Goal: Task Accomplishment & Management: Use online tool/utility

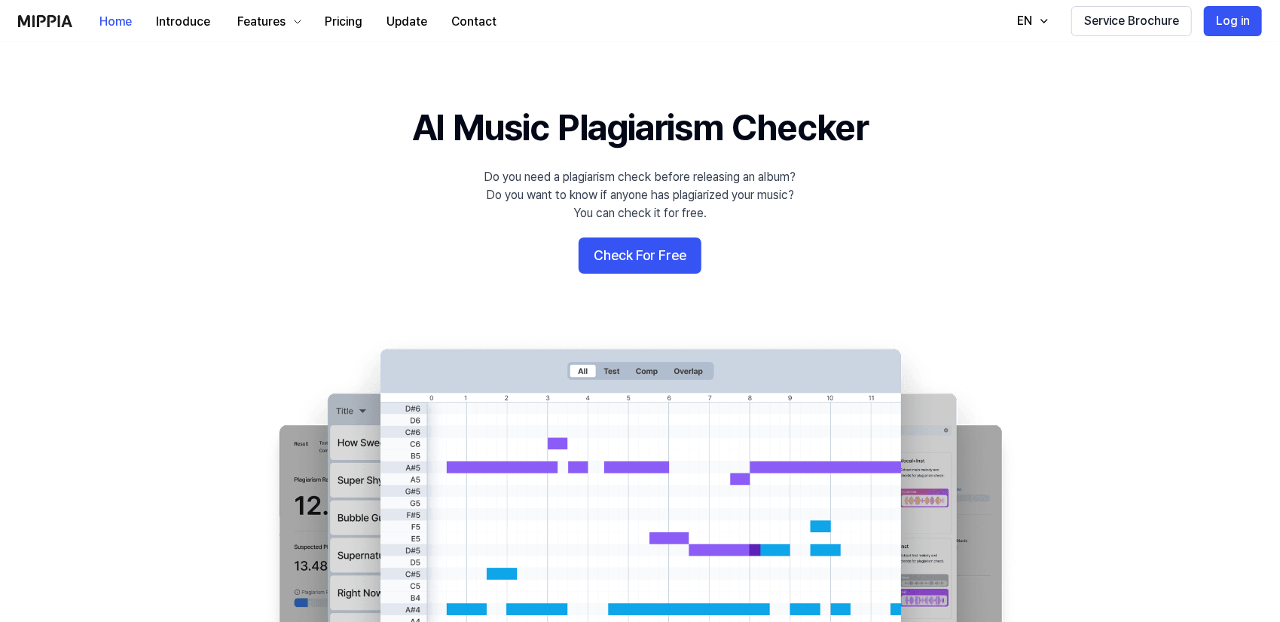
click at [1236, 19] on button "Log in" at bounding box center [1233, 21] width 58 height 30
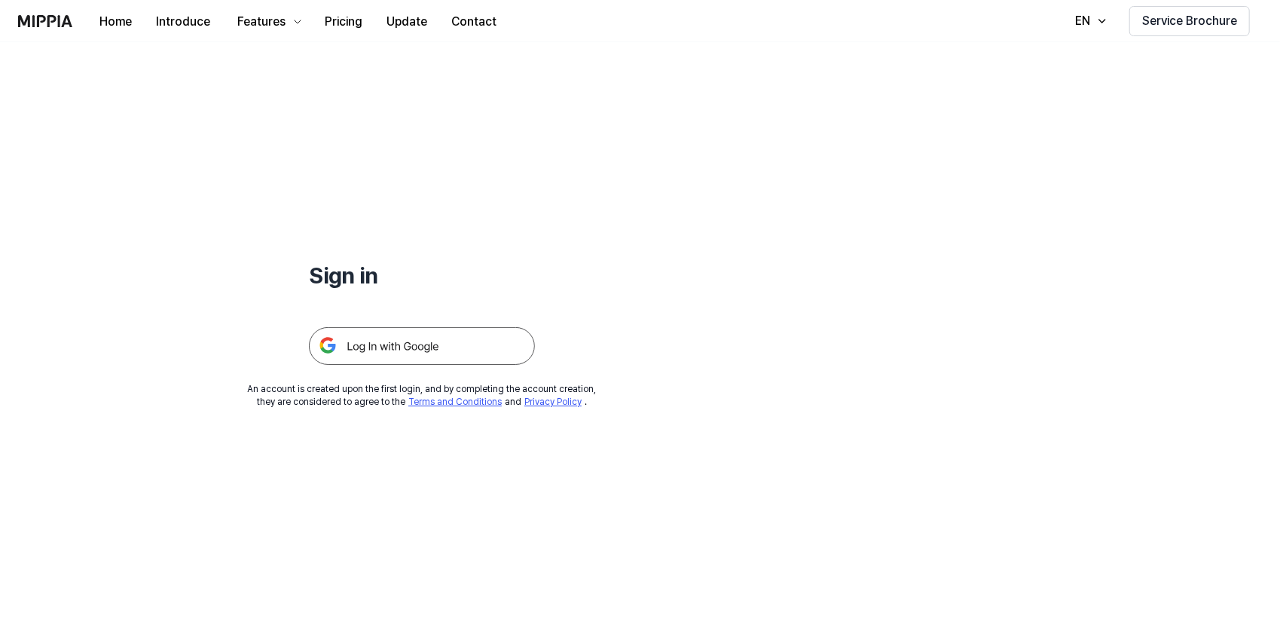
click at [420, 347] on img at bounding box center [422, 346] width 226 height 38
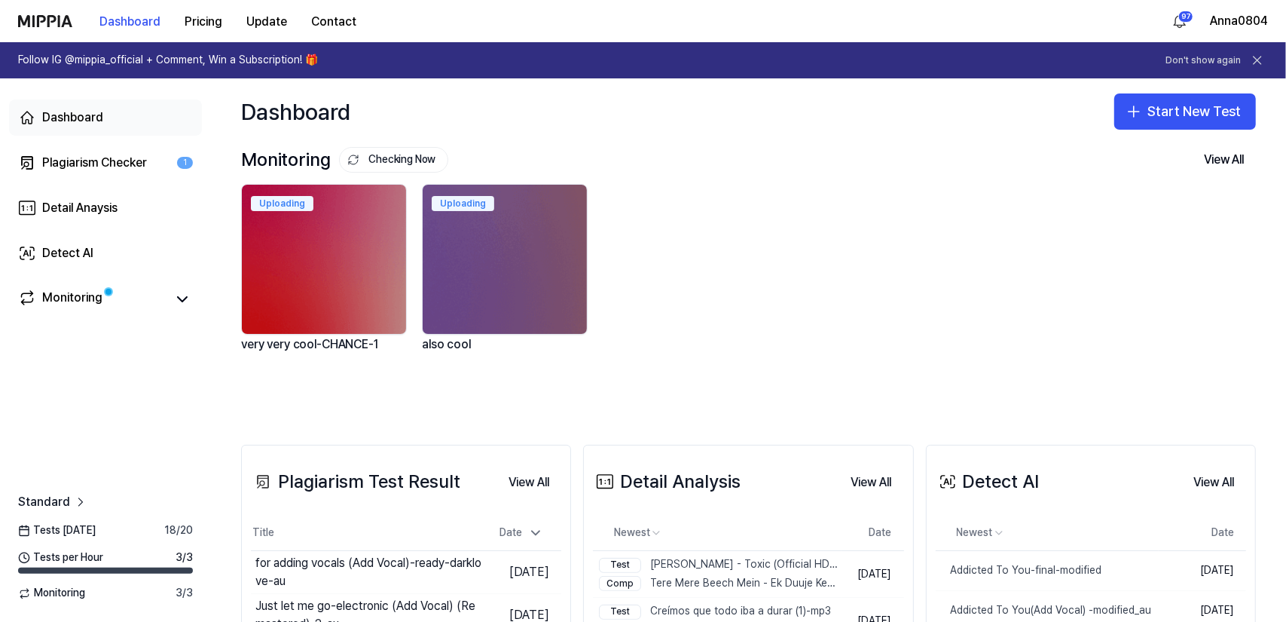
click at [75, 112] on div "Dashboard" at bounding box center [72, 118] width 61 height 18
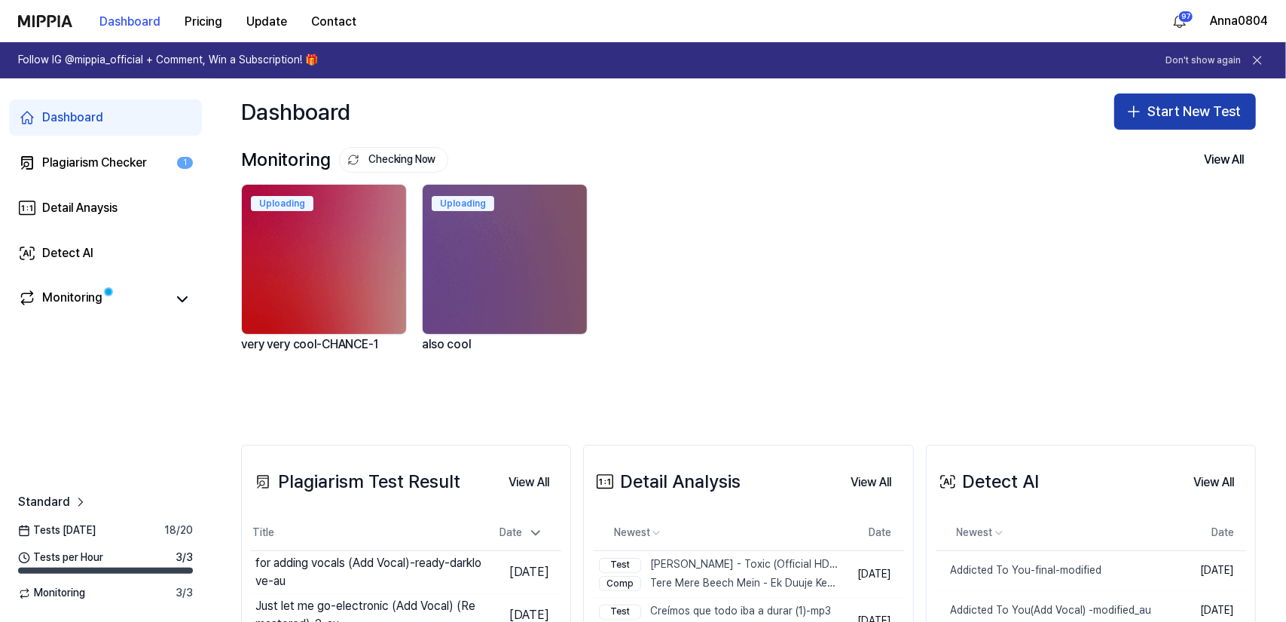
click at [1164, 110] on button "Start New Test" at bounding box center [1185, 111] width 142 height 36
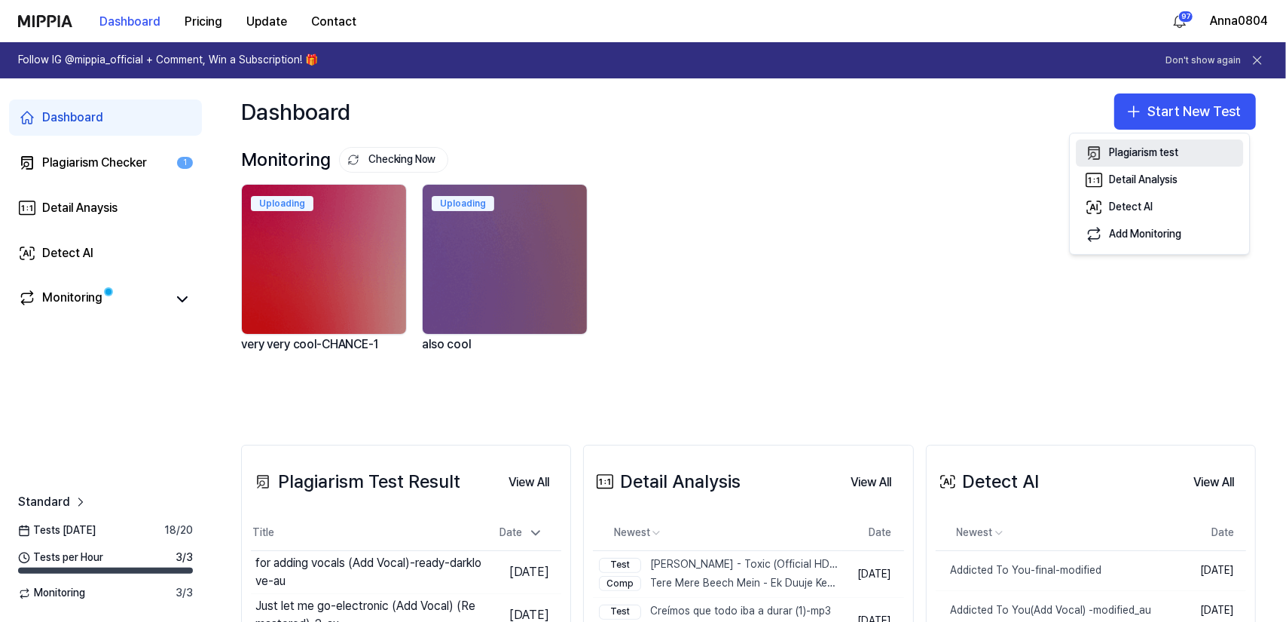
click at [1127, 157] on div "Plagiarism test" at bounding box center [1143, 152] width 69 height 15
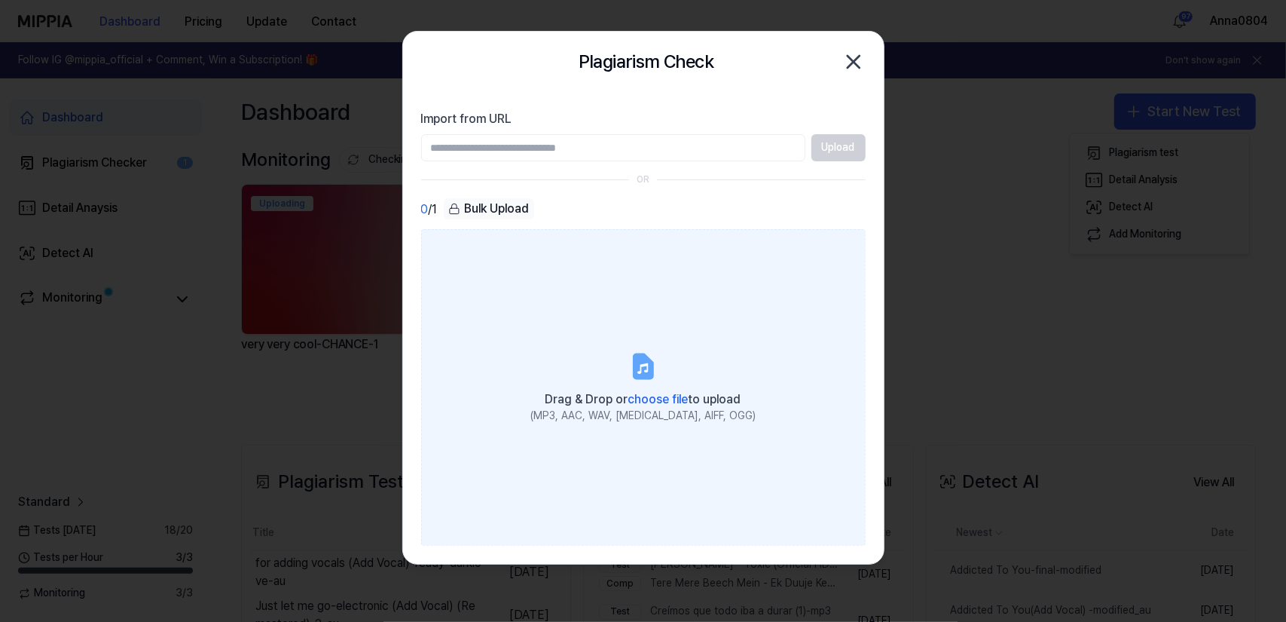
click at [663, 362] on label "Drag & Drop or choose file to upload (MP3, AAC, WAV, FLAC, AIFF, OGG)" at bounding box center [643, 387] width 445 height 316
click at [0, 0] on input "Drag & Drop or choose file to upload (MP3, AAC, WAV, FLAC, AIFF, OGG)" at bounding box center [0, 0] width 0 height 0
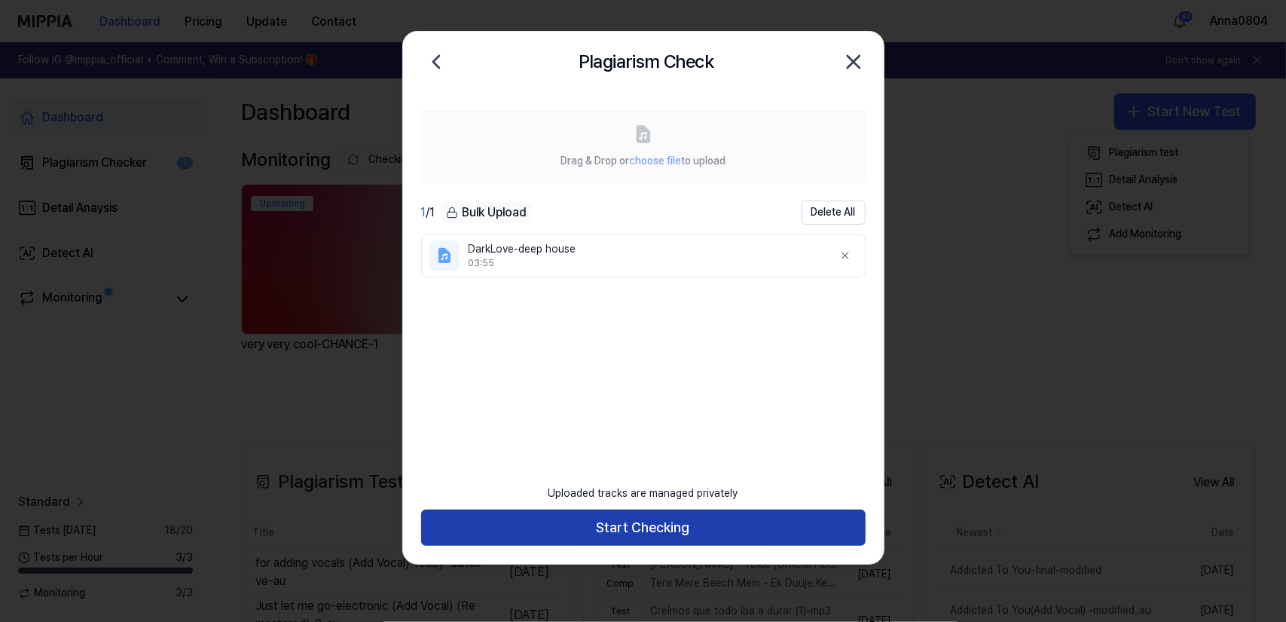
click at [609, 537] on button "Start Checking" at bounding box center [643, 527] width 445 height 36
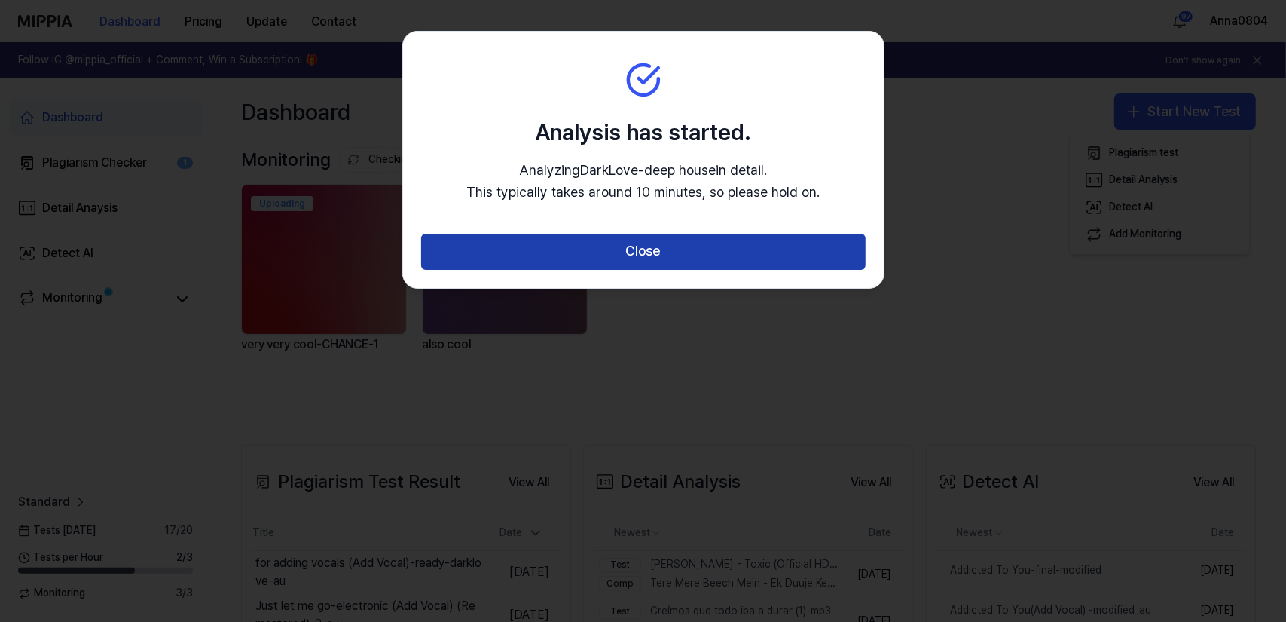
click at [591, 258] on button "Close" at bounding box center [643, 252] width 445 height 36
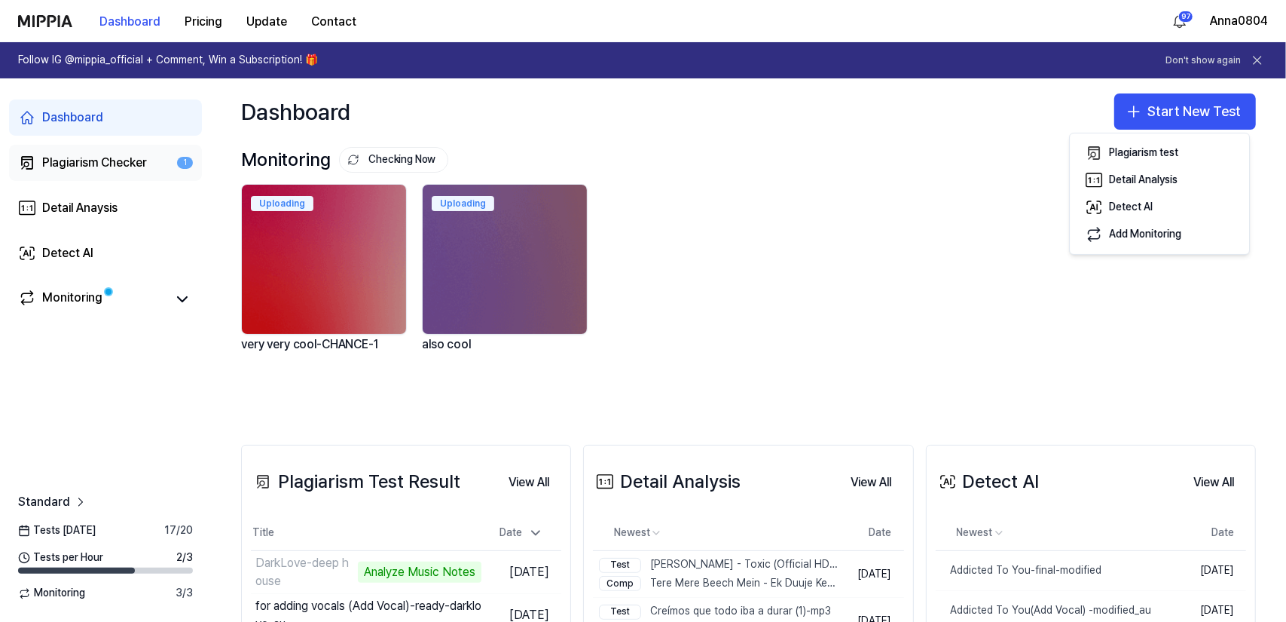
click at [134, 152] on link "Plagiarism Checker 1" at bounding box center [105, 163] width 193 height 36
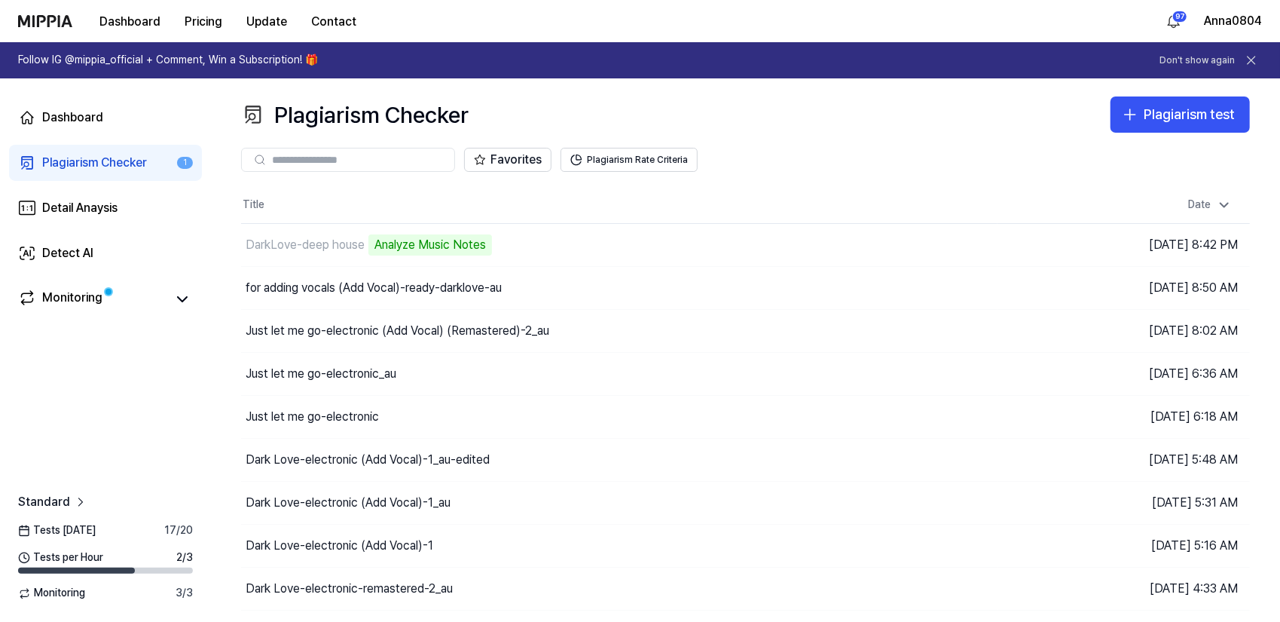
click at [124, 162] on div "Plagiarism Checker" at bounding box center [94, 163] width 105 height 18
click at [404, 243] on div "DarkLove-deep house" at bounding box center [542, 245] width 602 height 42
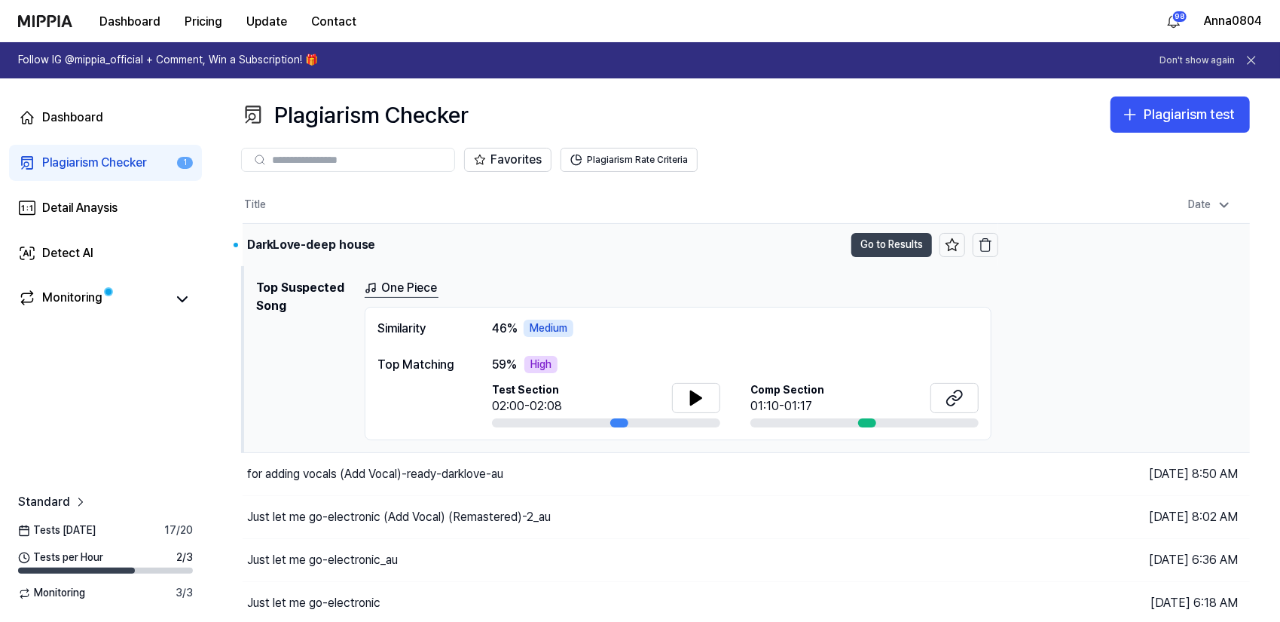
click at [888, 247] on button "Go to Results" at bounding box center [891, 245] width 81 height 24
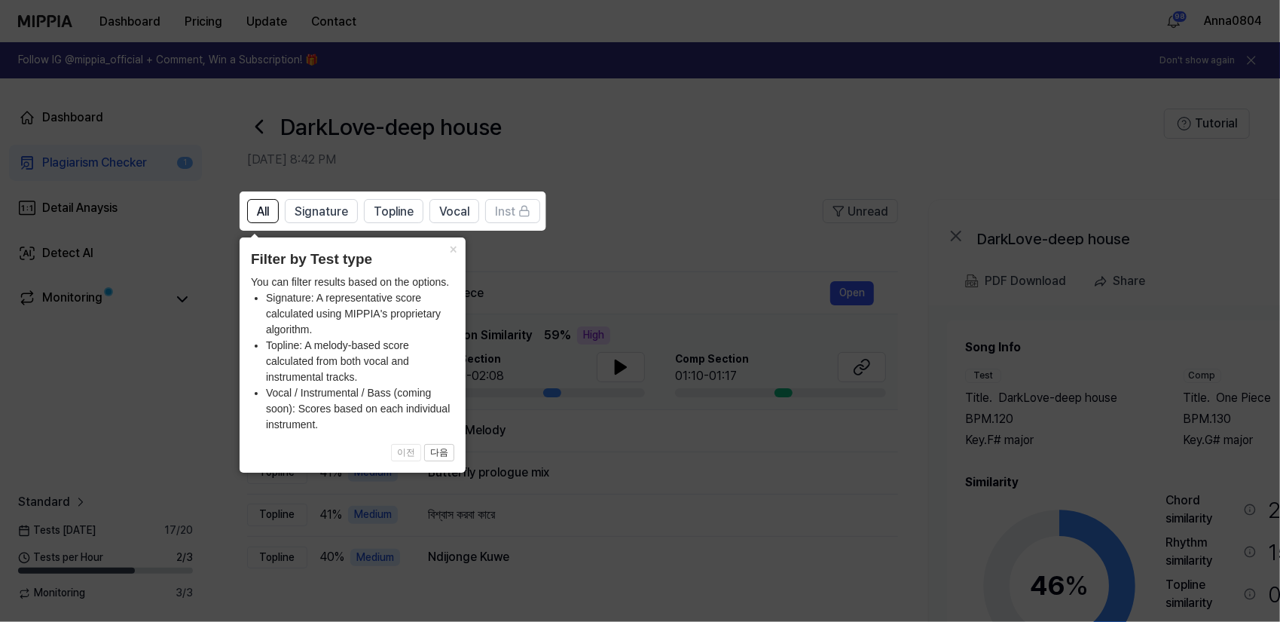
click at [702, 220] on icon at bounding box center [643, 311] width 1286 height 622
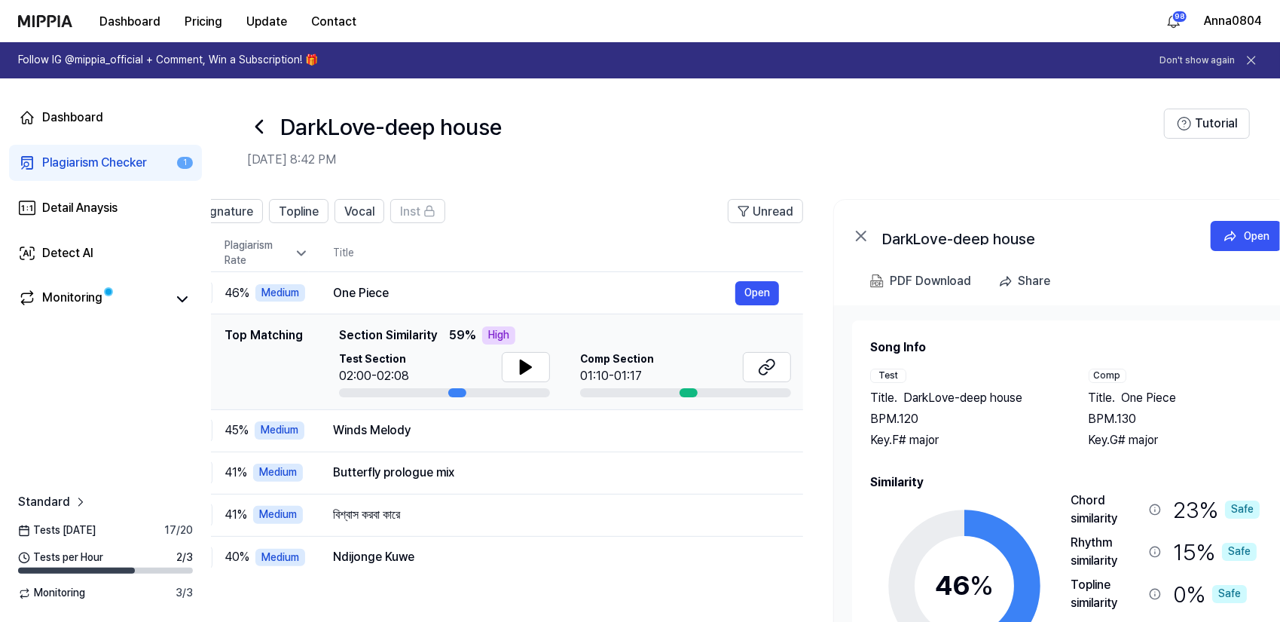
scroll to position [0, 145]
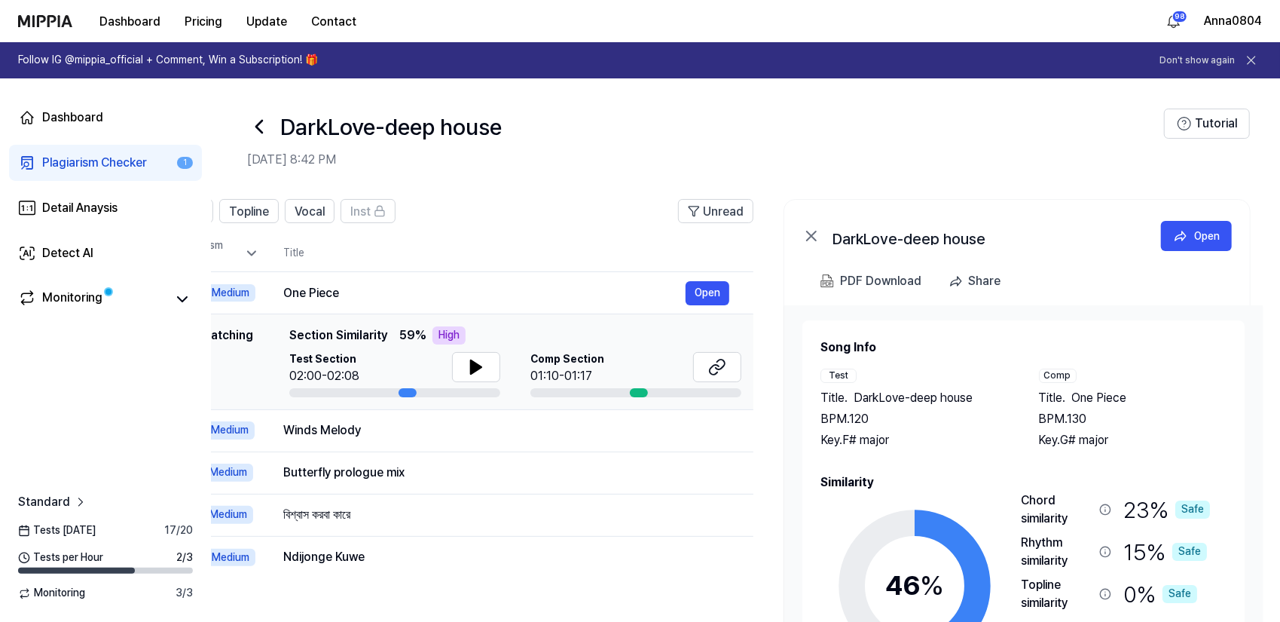
drag, startPoint x: 1065, startPoint y: 555, endPoint x: 912, endPoint y: 485, distance: 168.6
click at [912, 485] on div "Similarity 46 % Safe Low Medium High Very High Chord similarity 23 % Safe Rhyth…" at bounding box center [1024, 612] width 406 height 279
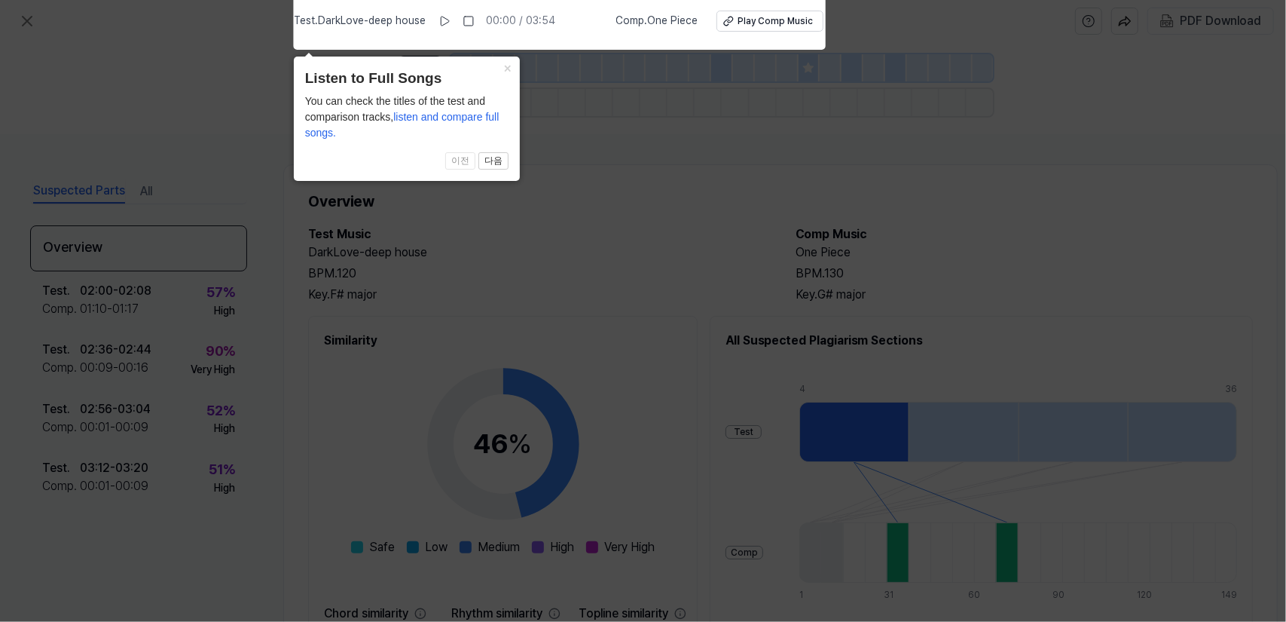
click at [618, 207] on icon at bounding box center [643, 306] width 1286 height 629
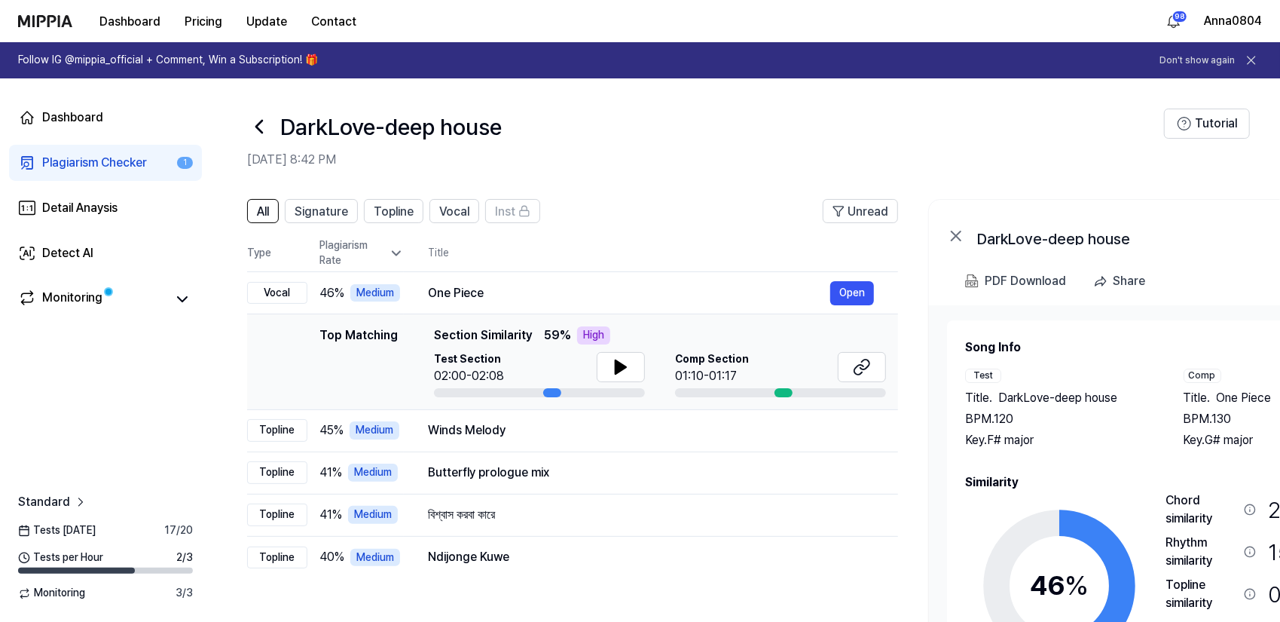
click at [81, 152] on link "Plagiarism Checker 1" at bounding box center [105, 163] width 193 height 36
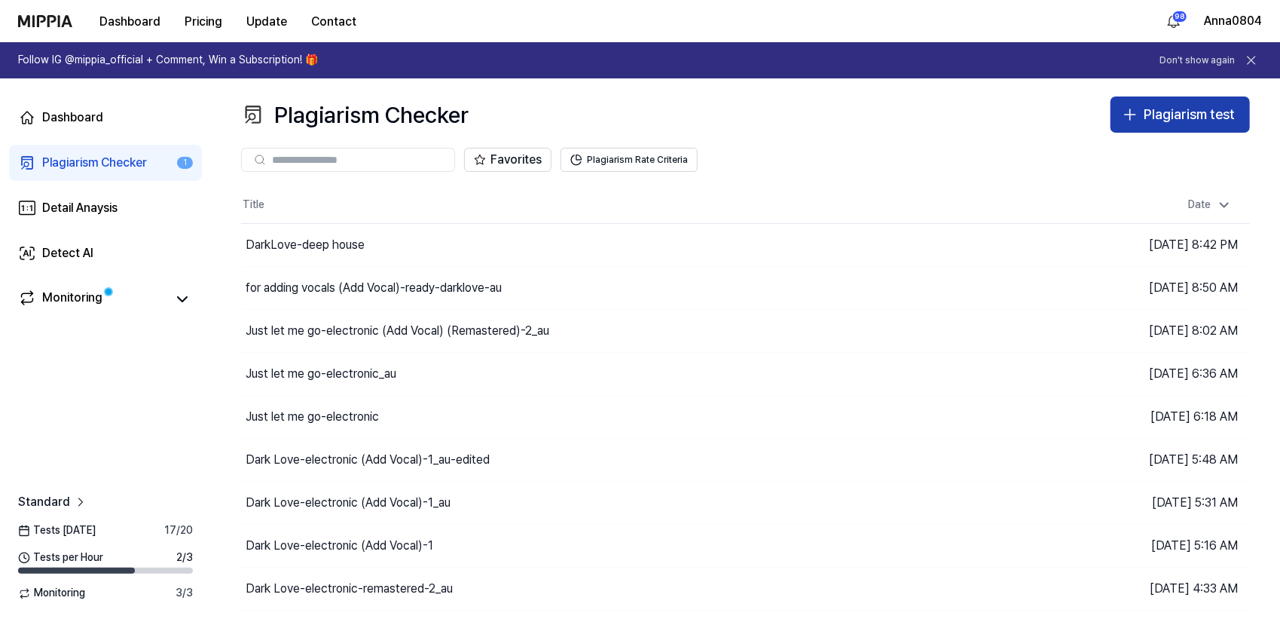
click at [1169, 111] on div "Plagiarism test" at bounding box center [1189, 115] width 91 height 22
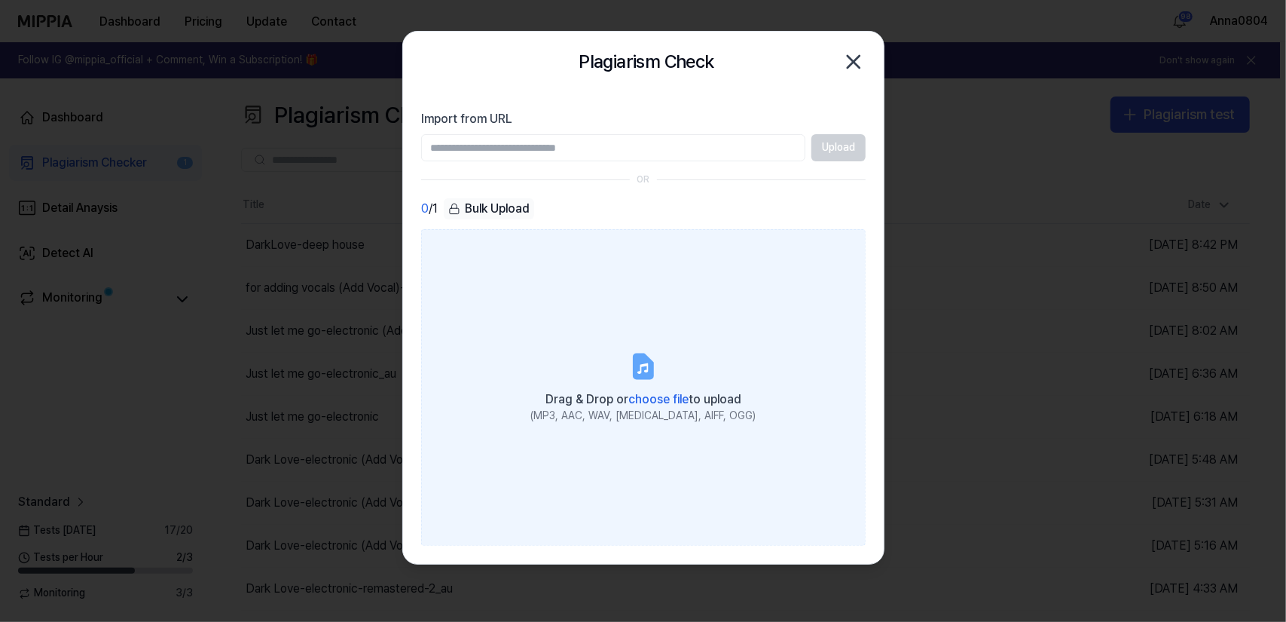
click at [696, 366] on label "Drag & Drop or choose file to upload (MP3, AAC, WAV, FLAC, AIFF, OGG)" at bounding box center [643, 387] width 445 height 316
click at [0, 0] on input "Drag & Drop or choose file to upload (MP3, AAC, WAV, FLAC, AIFF, OGG)" at bounding box center [0, 0] width 0 height 0
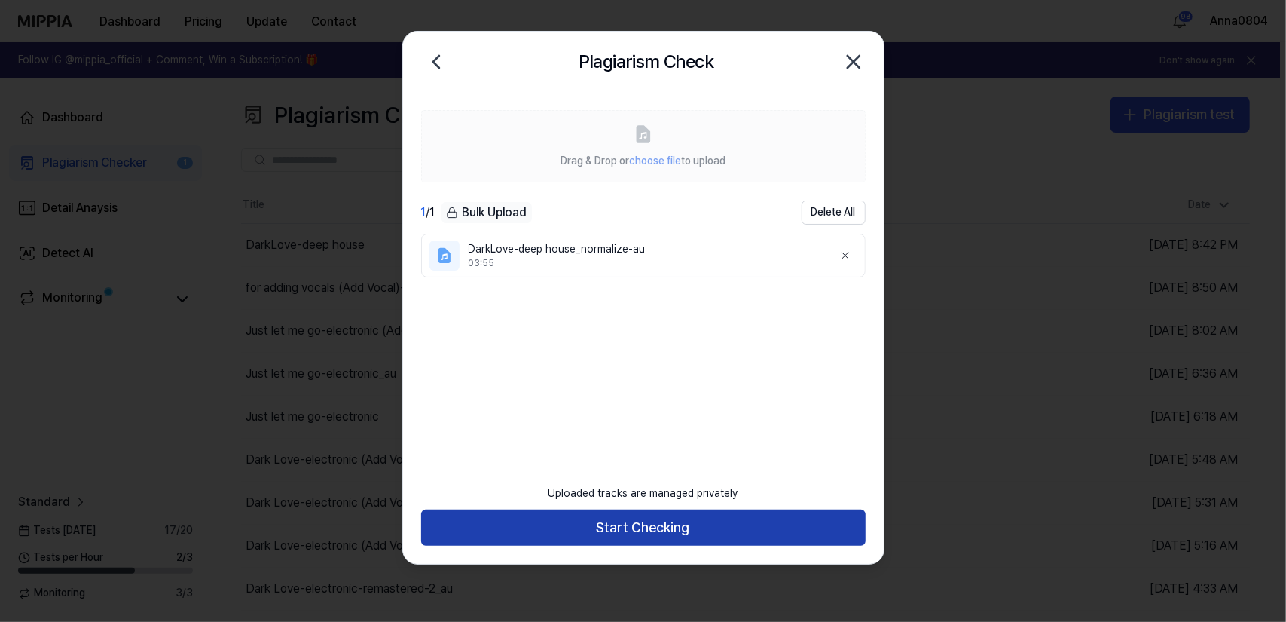
click at [604, 532] on button "Start Checking" at bounding box center [643, 527] width 445 height 36
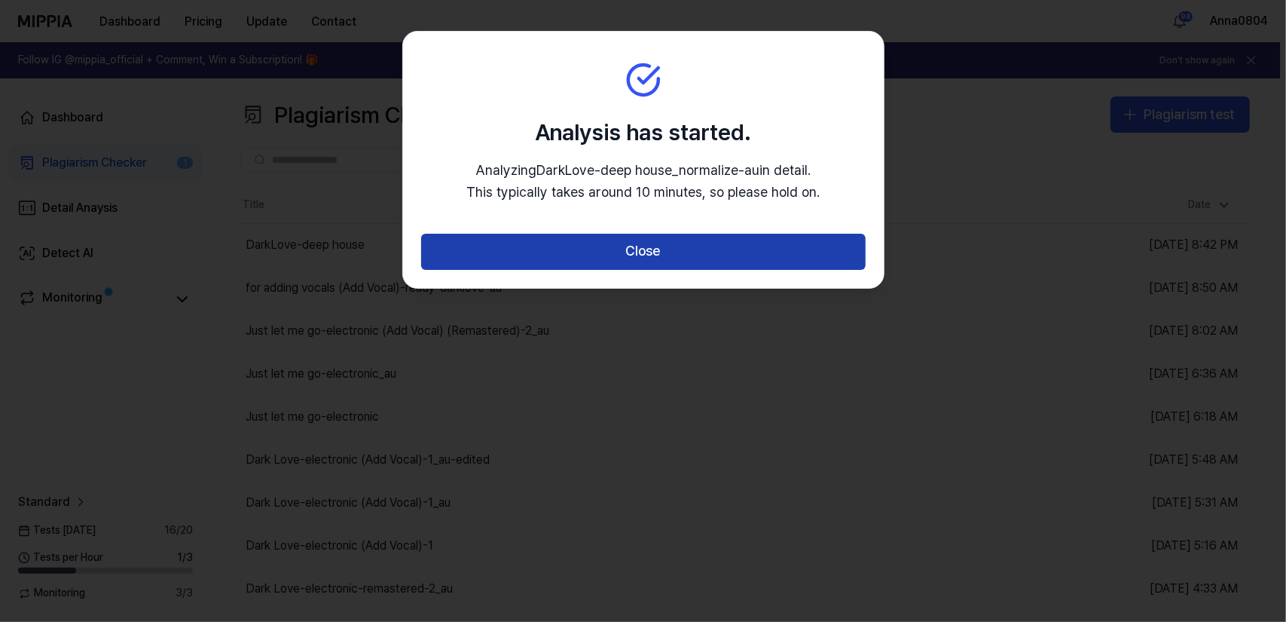
click at [610, 251] on button "Close" at bounding box center [643, 252] width 445 height 36
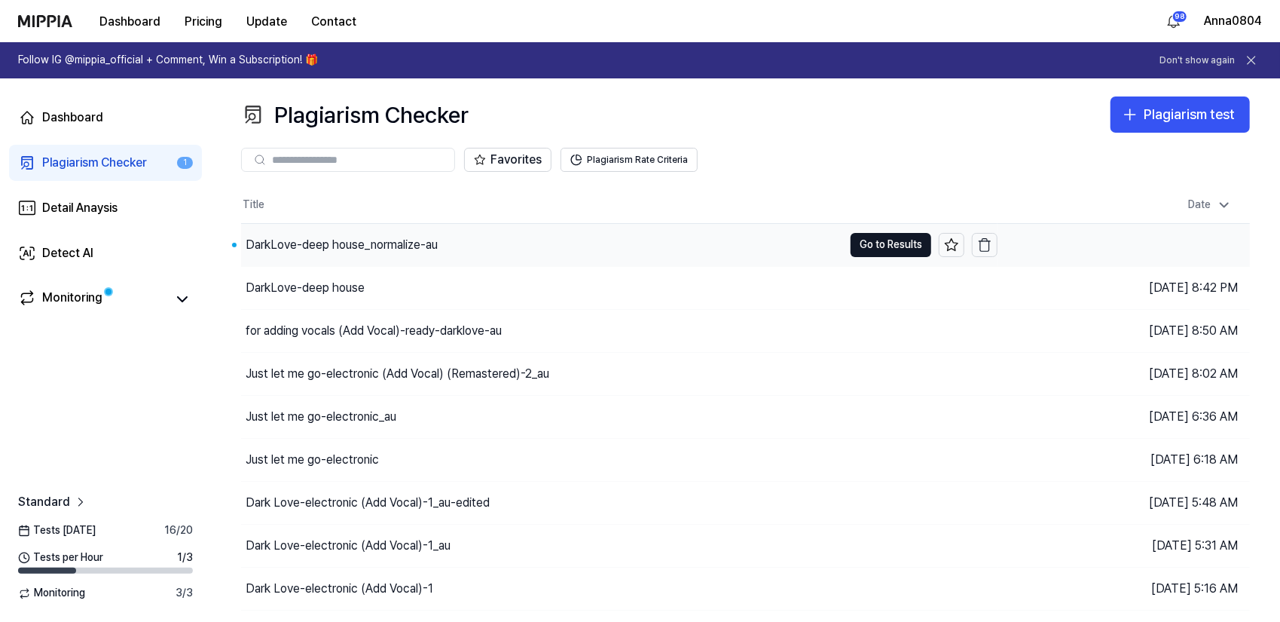
click at [362, 248] on div "DarkLove-deep house_normalize-au" at bounding box center [342, 245] width 192 height 18
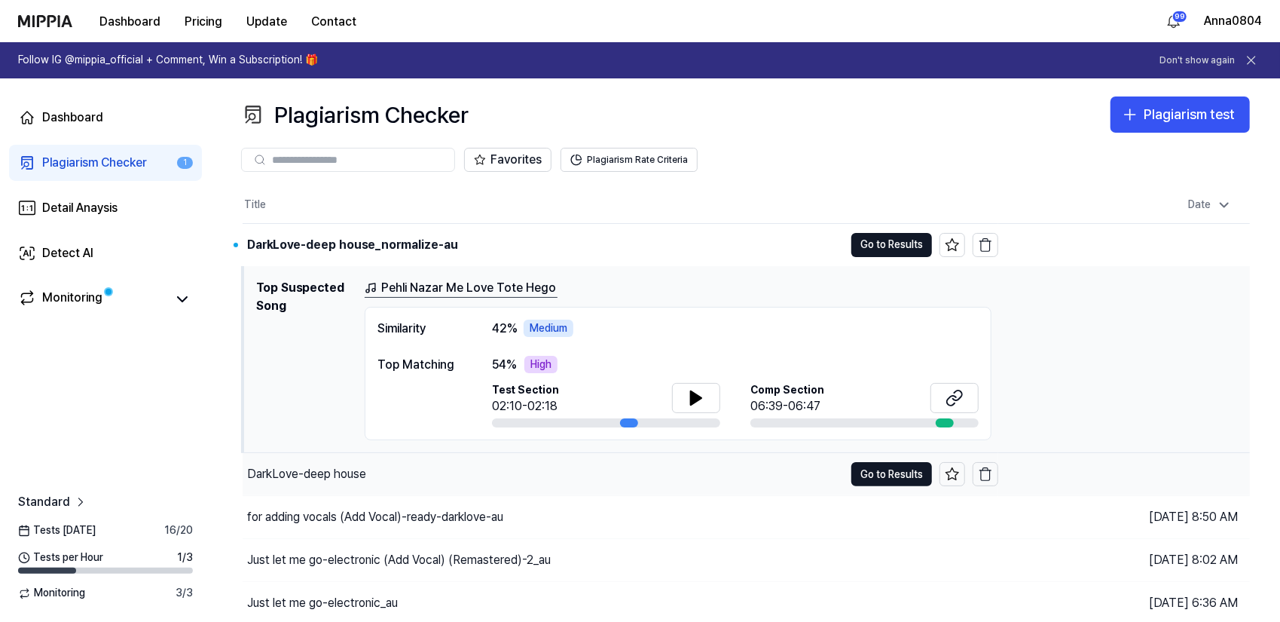
click at [398, 469] on div "DarkLove-deep house" at bounding box center [543, 474] width 601 height 42
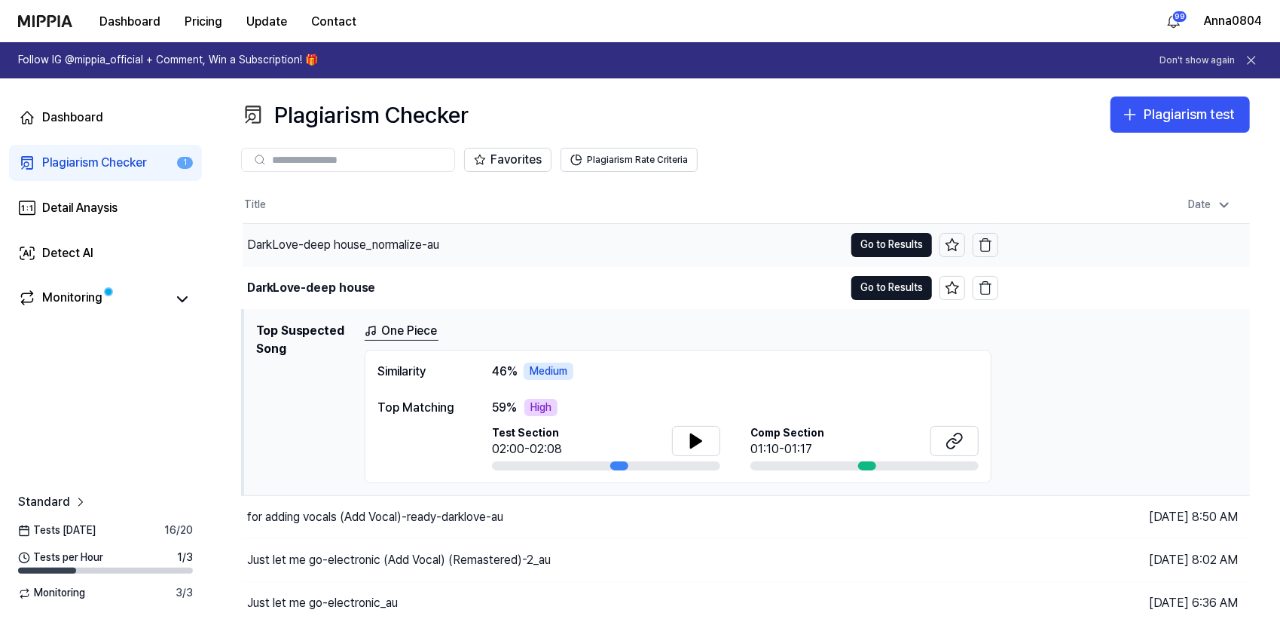
click at [398, 246] on div "DarkLove-deep house_normalize-au" at bounding box center [343, 245] width 192 height 18
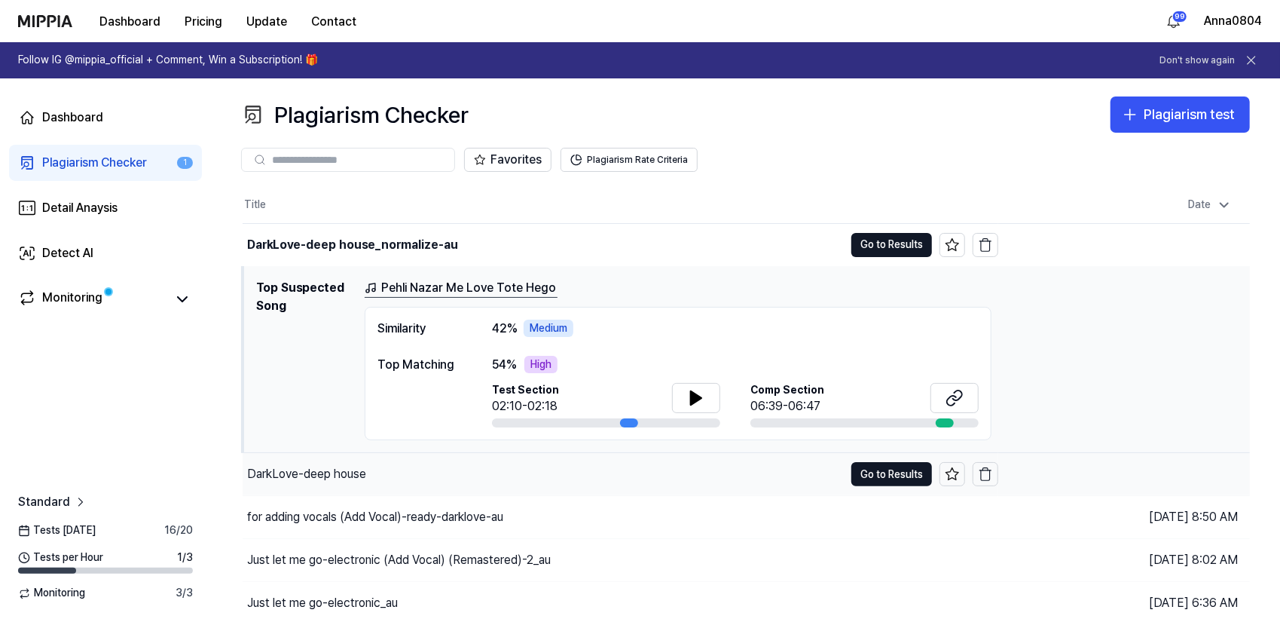
click at [365, 478] on div "DarkLove-deep house" at bounding box center [306, 474] width 119 height 18
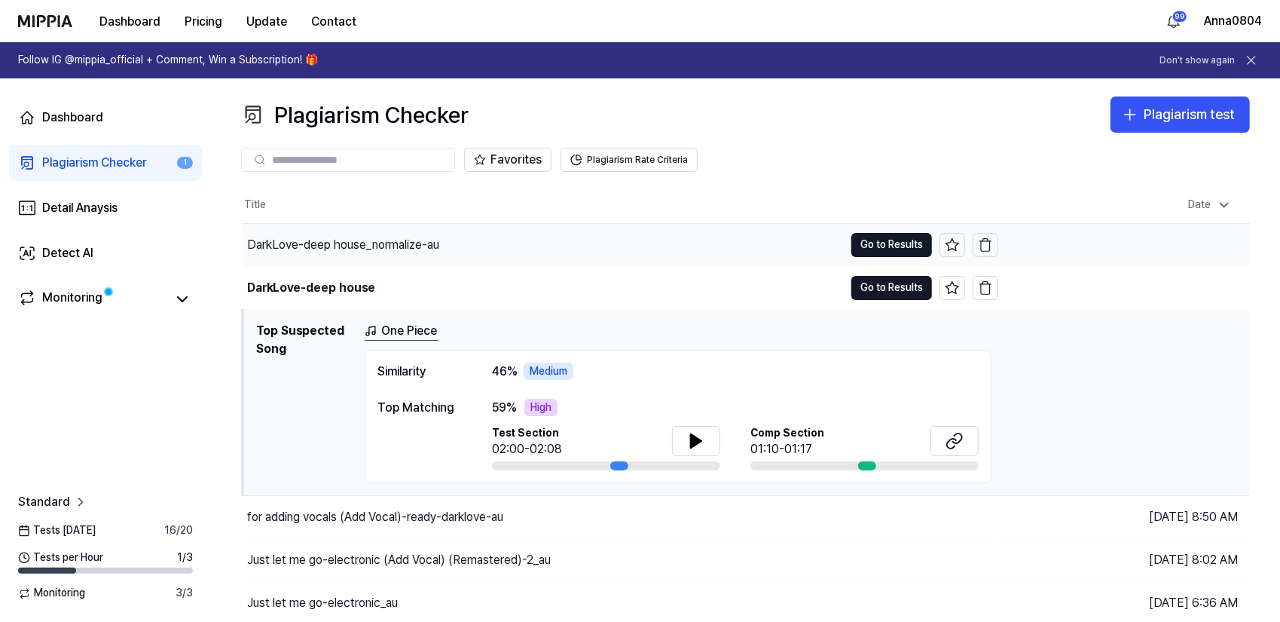
click at [366, 234] on div "DarkLove-deep house_normalize-au" at bounding box center [543, 245] width 601 height 42
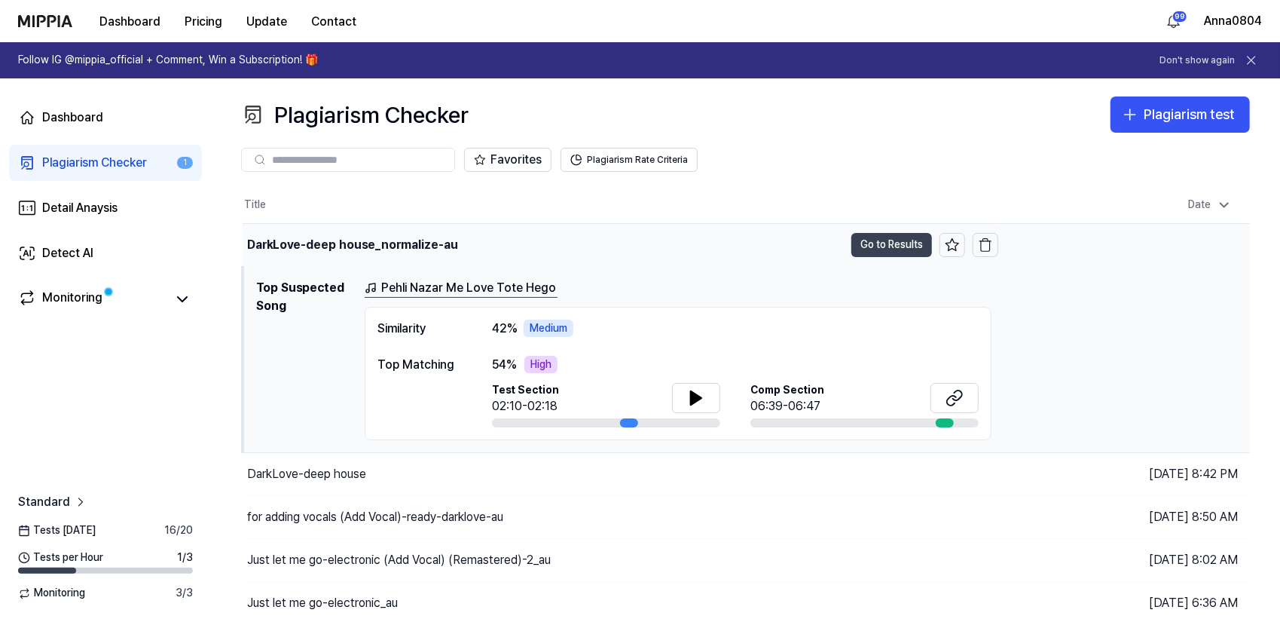
click at [912, 250] on button "Go to Results" at bounding box center [891, 245] width 81 height 24
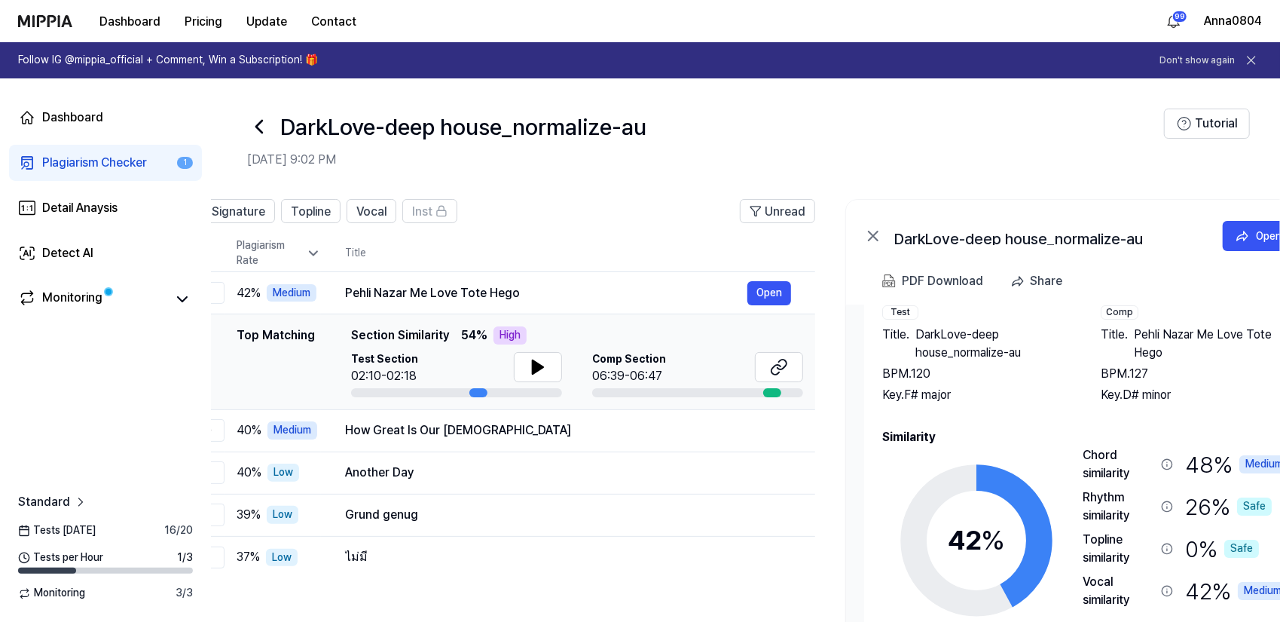
scroll to position [0, 69]
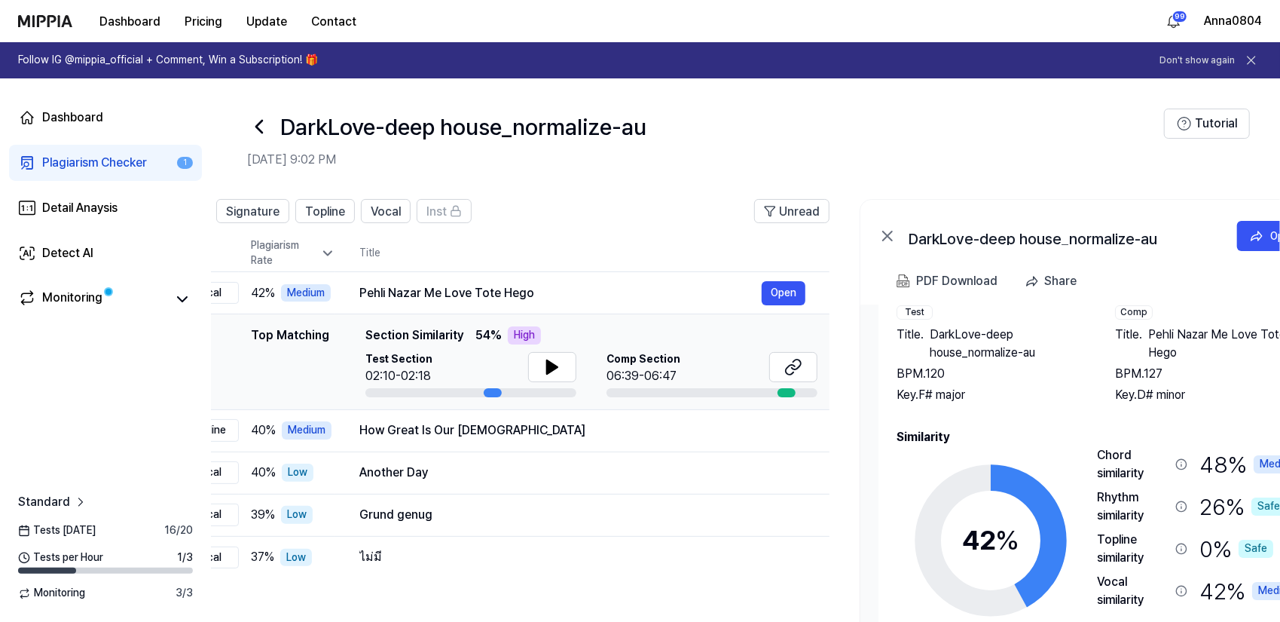
drag, startPoint x: 1136, startPoint y: 434, endPoint x: 1067, endPoint y: 430, distance: 68.7
click at [1067, 430] on h2 "Similarity" at bounding box center [1100, 437] width 407 height 18
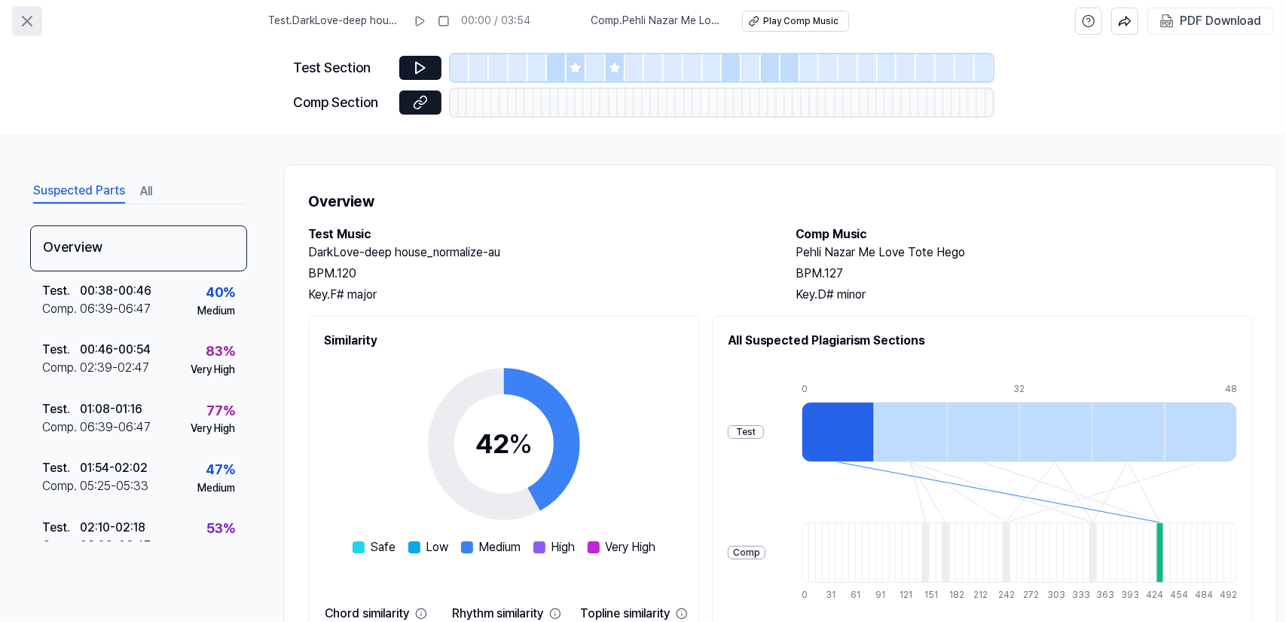
click at [29, 14] on icon at bounding box center [27, 21] width 18 height 18
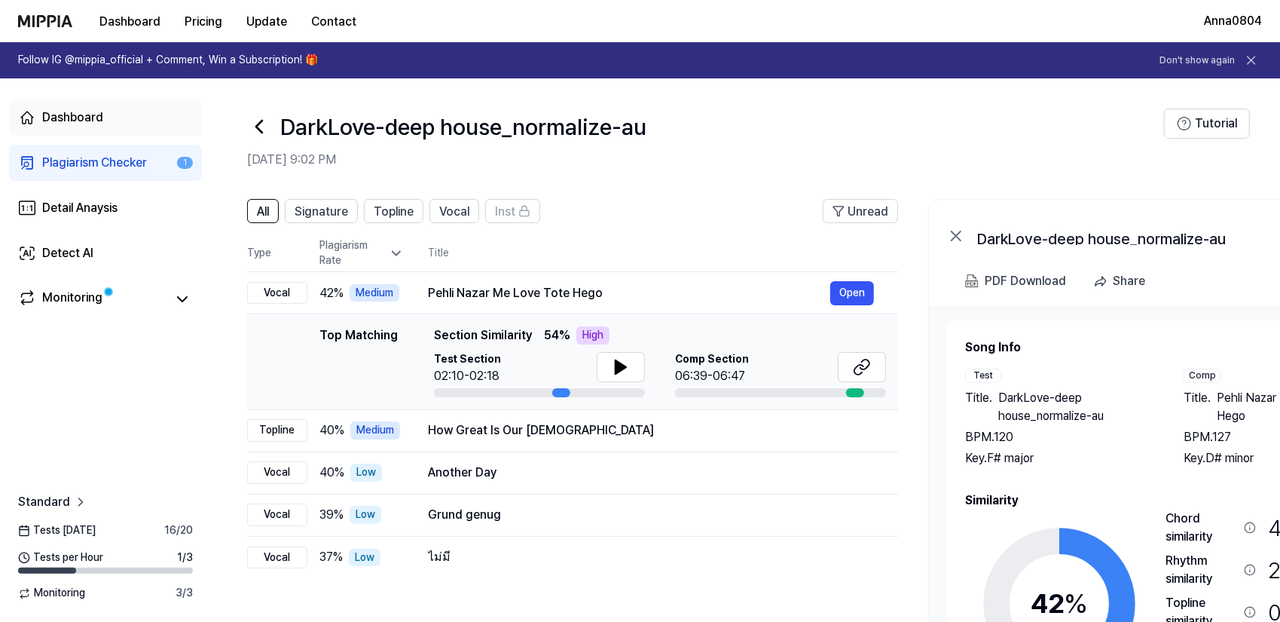
click at [66, 112] on div "Dashboard" at bounding box center [72, 118] width 61 height 18
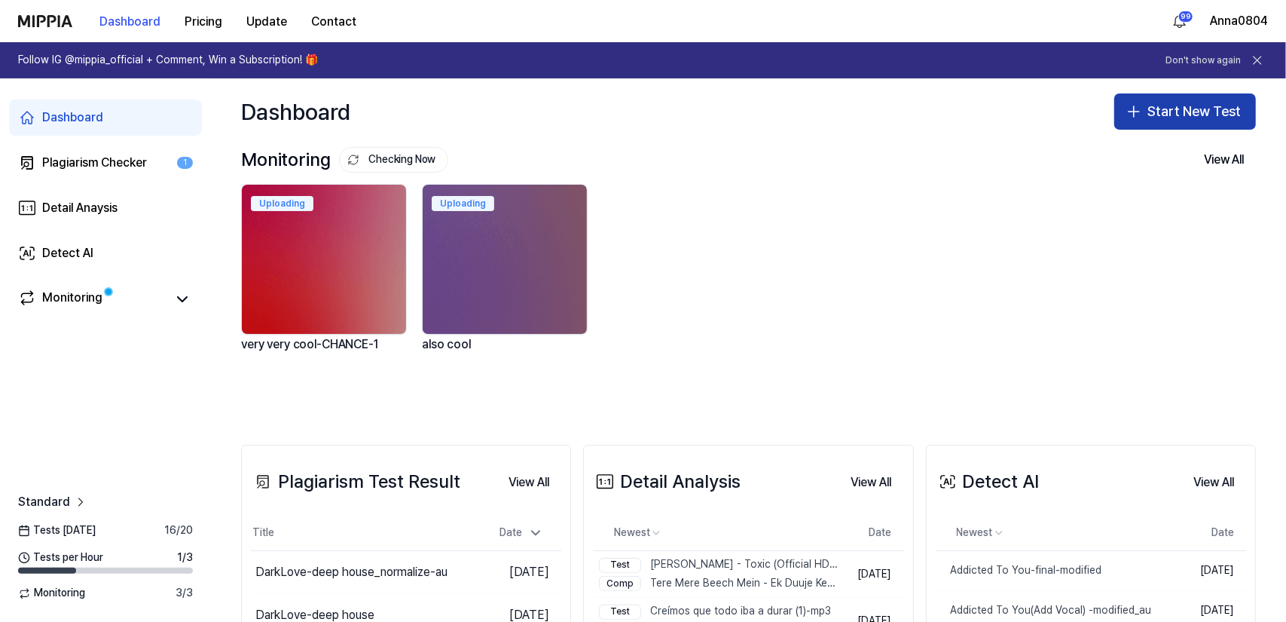
click at [1139, 111] on button "Start New Test" at bounding box center [1185, 111] width 142 height 36
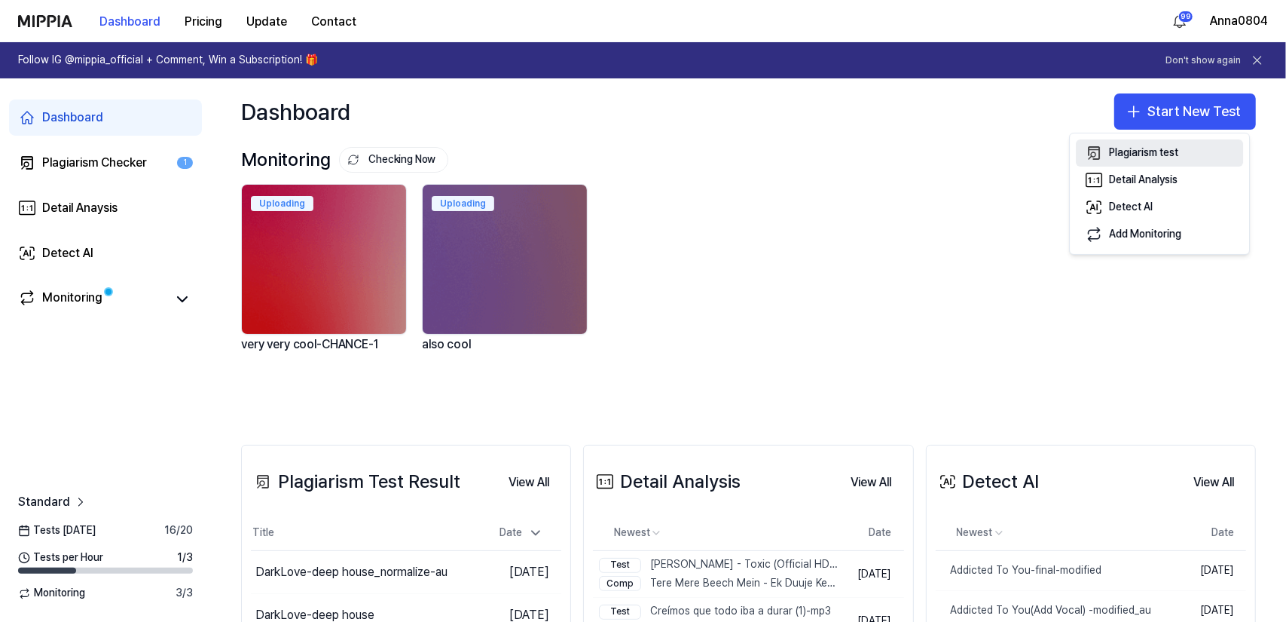
click at [1109, 146] on div "Plagiarism test" at bounding box center [1143, 152] width 69 height 15
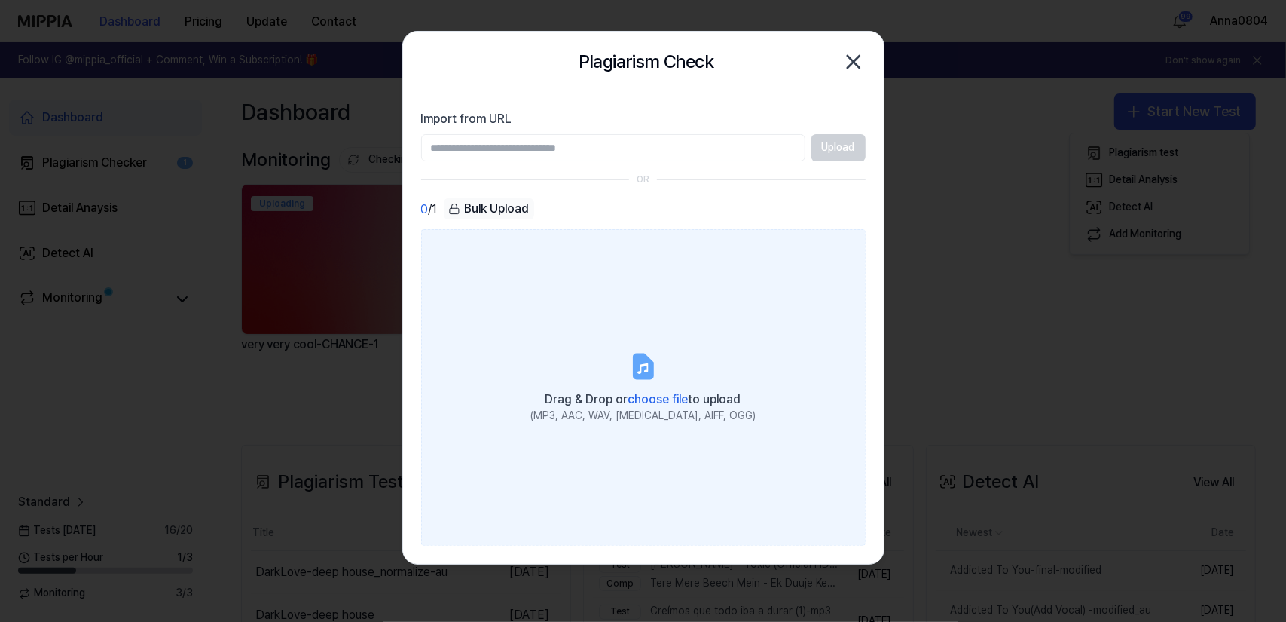
click at [524, 293] on label "Drag & Drop or choose file to upload (MP3, AAC, WAV, FLAC, AIFF, OGG)" at bounding box center [643, 387] width 445 height 316
click at [0, 0] on input "Drag & Drop or choose file to upload (MP3, AAC, WAV, FLAC, AIFF, OGG)" at bounding box center [0, 0] width 0 height 0
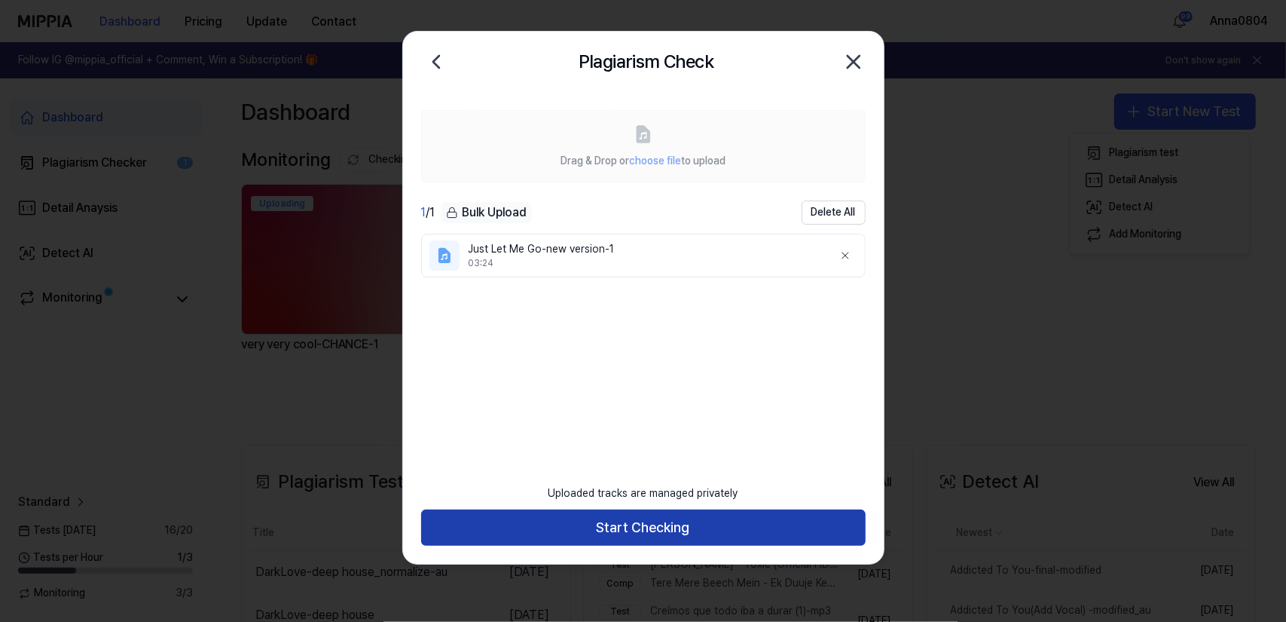
click at [717, 519] on button "Start Checking" at bounding box center [643, 527] width 445 height 36
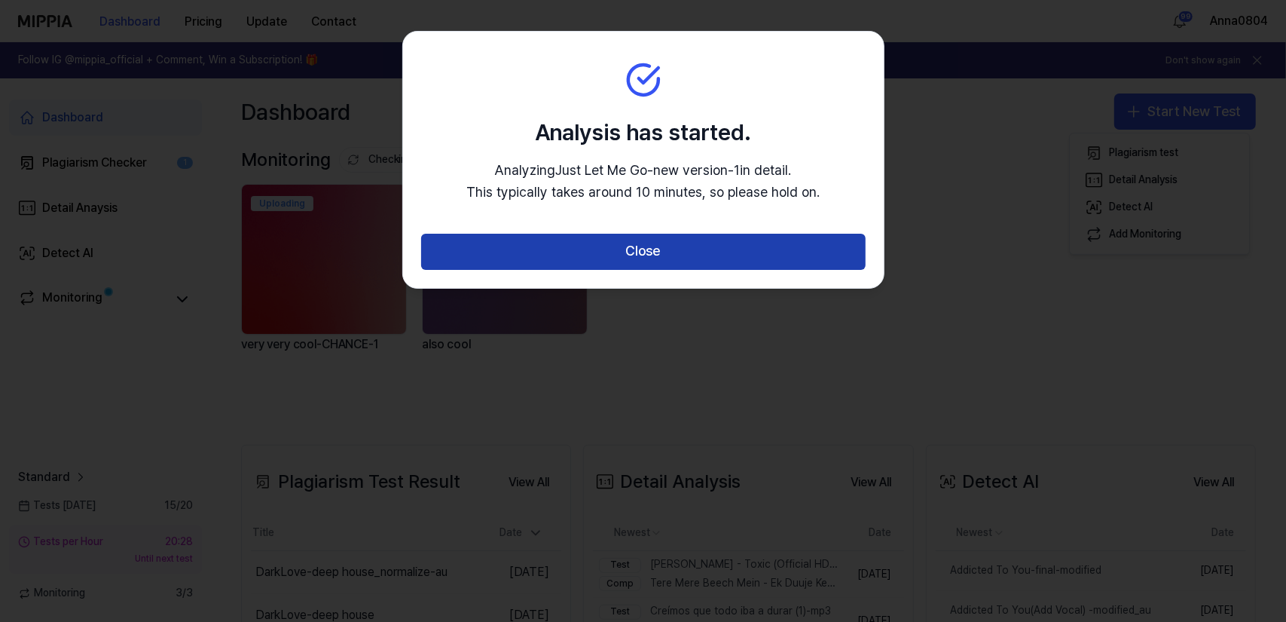
click at [680, 259] on button "Close" at bounding box center [643, 252] width 445 height 36
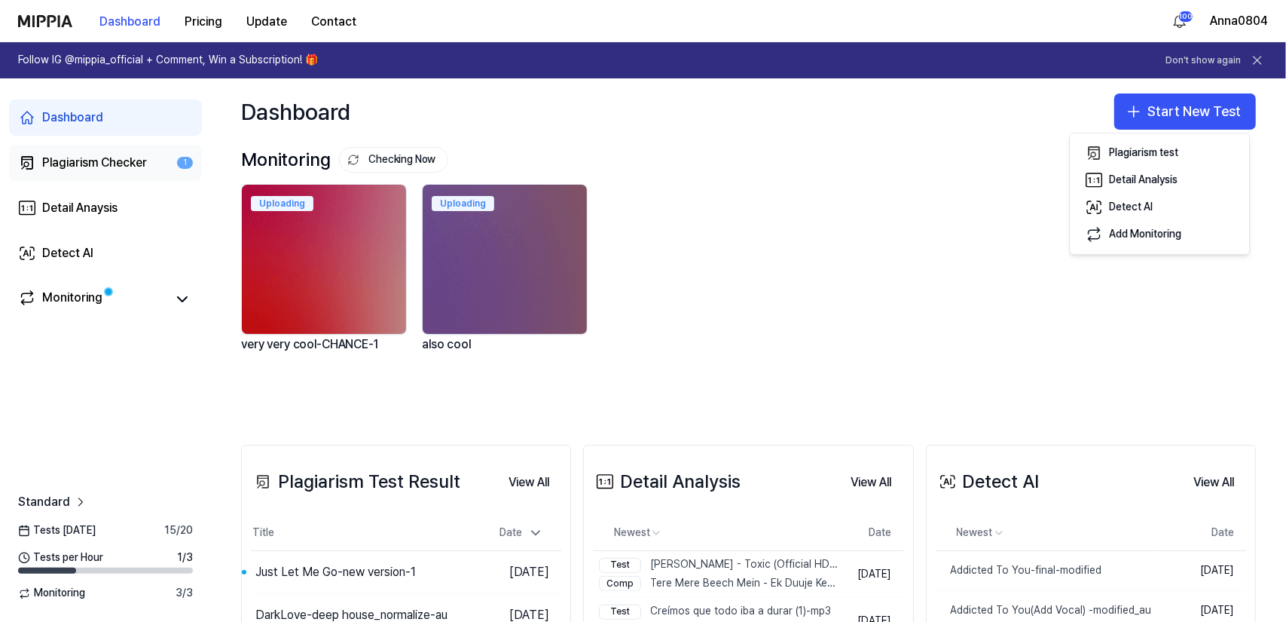
click at [105, 160] on div "Plagiarism Checker" at bounding box center [94, 163] width 105 height 18
click at [100, 166] on div "Plagiarism Checker" at bounding box center [94, 163] width 105 height 18
click at [98, 157] on div "Plagiarism Checker" at bounding box center [94, 163] width 105 height 18
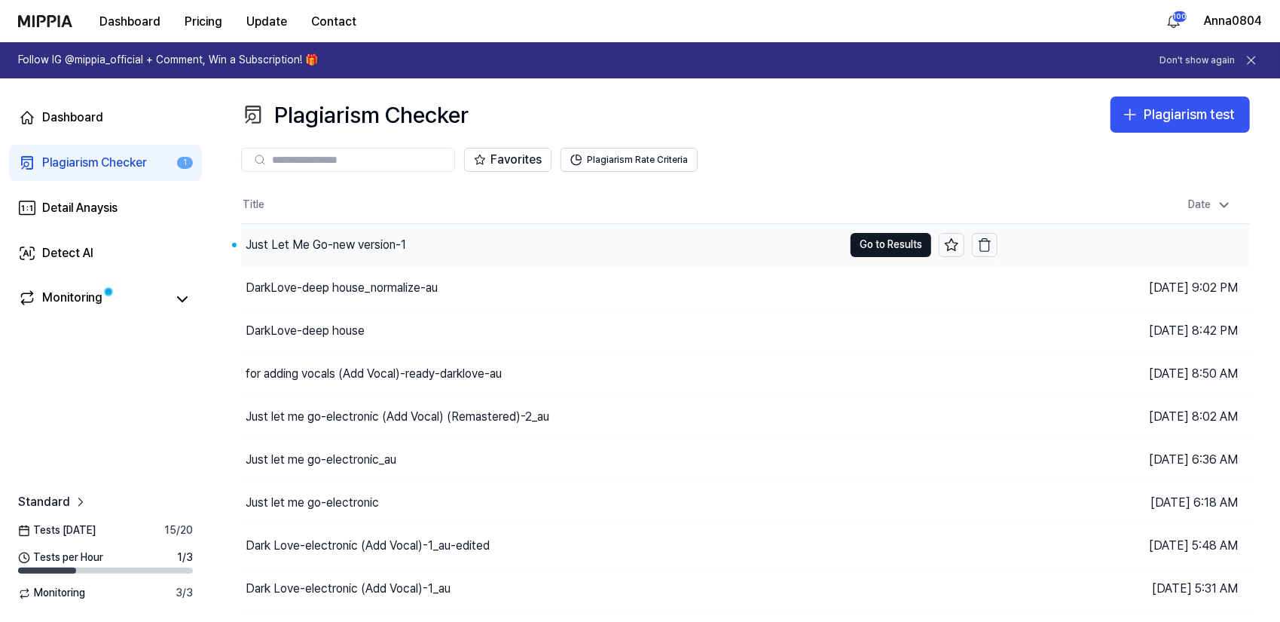
click at [347, 240] on div "Just Let Me Go-new version-1" at bounding box center [326, 245] width 160 height 18
